Goal: Transaction & Acquisition: Obtain resource

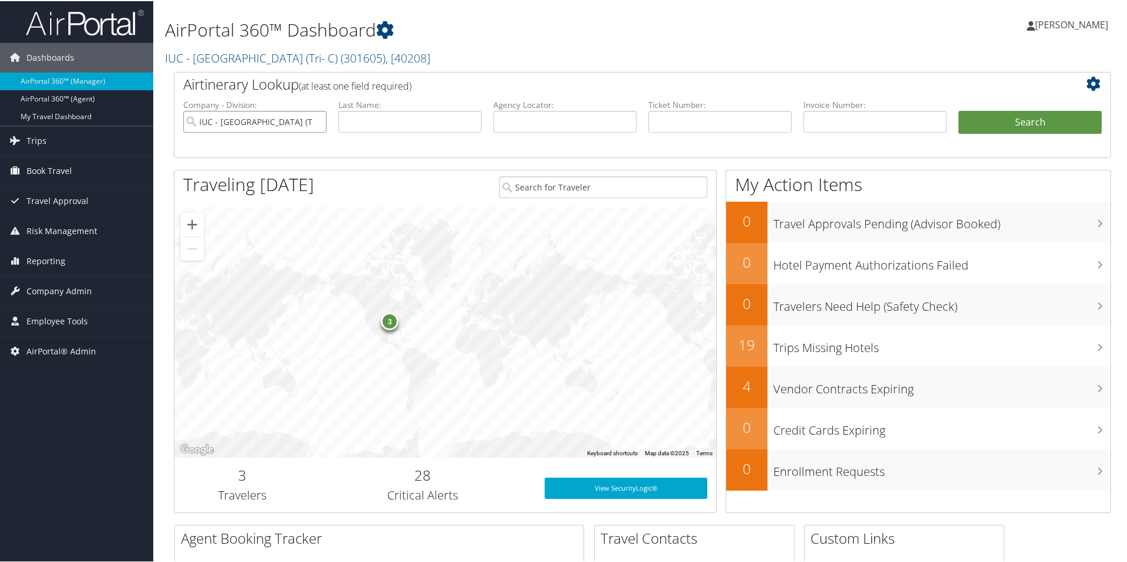
click at [316, 120] on input "IUC - [GEOGRAPHIC_DATA] (Tri- C)" at bounding box center [254, 121] width 143 height 22
click at [552, 126] on input "text" at bounding box center [564, 121] width 143 height 22
type input "dns50m"
click at [1030, 130] on button "Search" at bounding box center [1029, 122] width 143 height 24
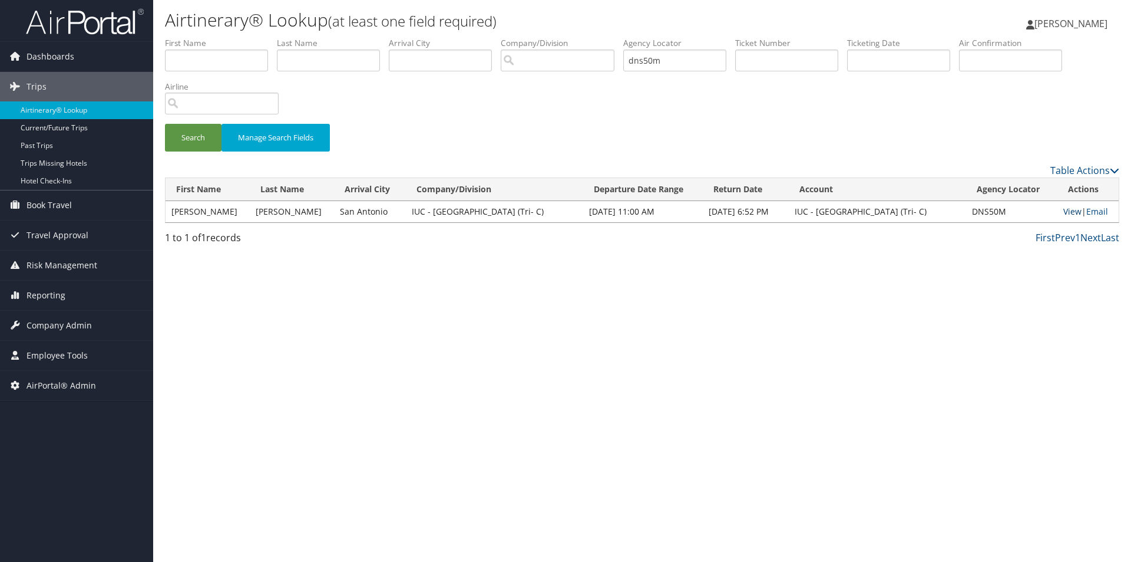
click at [1069, 213] on link "View" at bounding box center [1073, 211] width 18 height 11
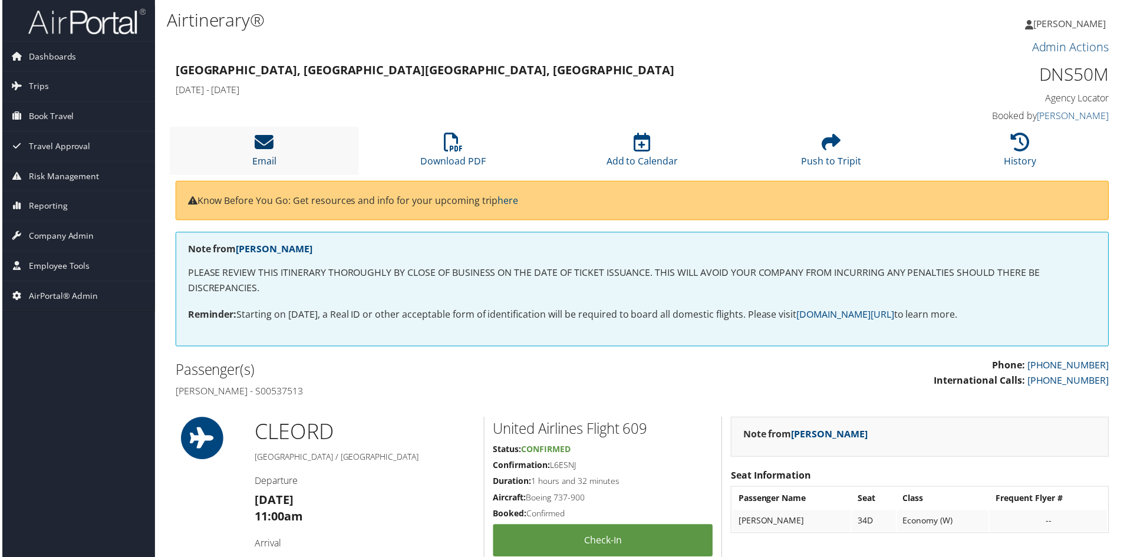
click at [258, 148] on icon at bounding box center [262, 142] width 19 height 19
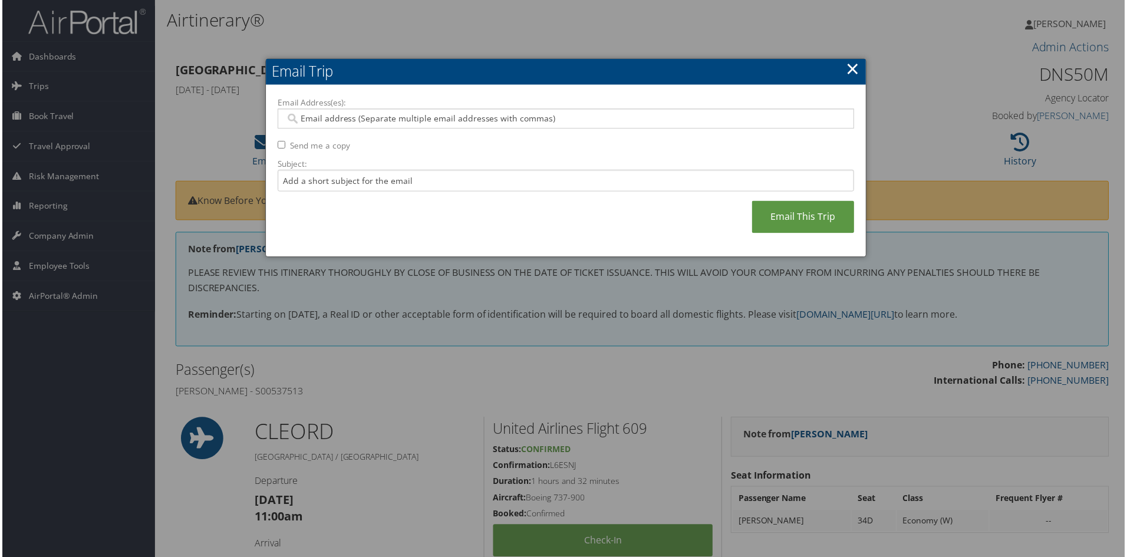
click at [301, 119] on input "Email Address(es):" at bounding box center [565, 119] width 563 height 12
paste input "dania.renno@tri-c.edu"
type input "dania.renno@tri-c.edu"
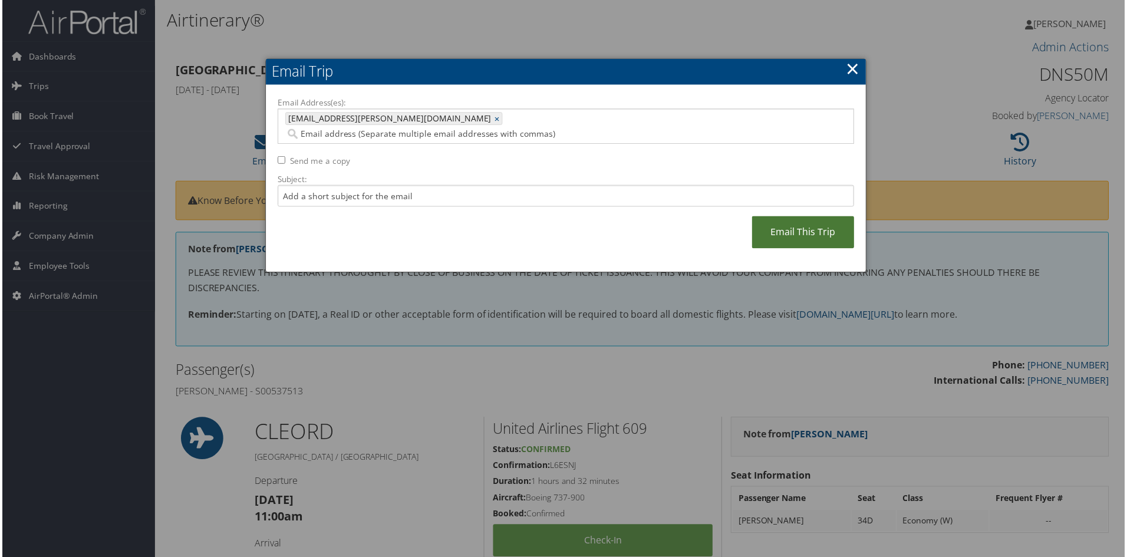
click at [798, 217] on link "Email This Trip" at bounding box center [803, 233] width 103 height 32
